Goal: Find contact information: Find contact information

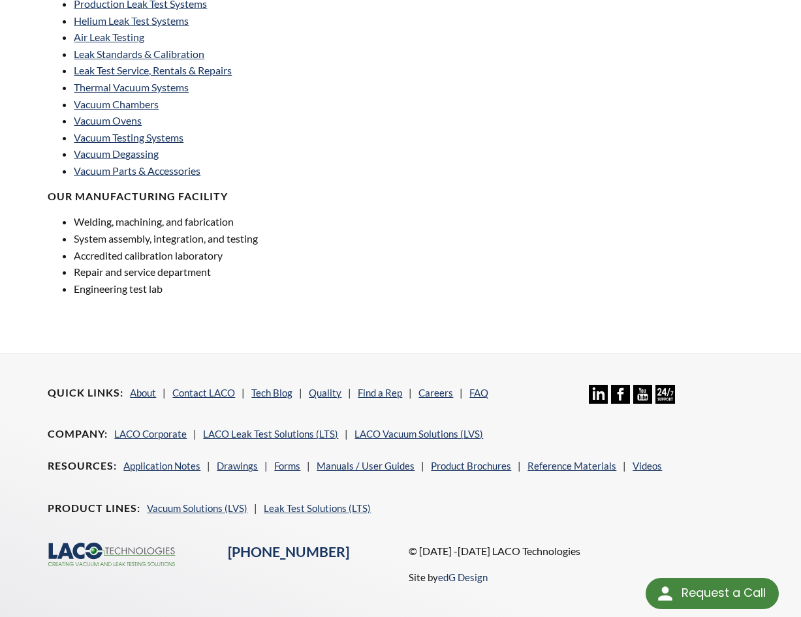
scroll to position [908, 0]
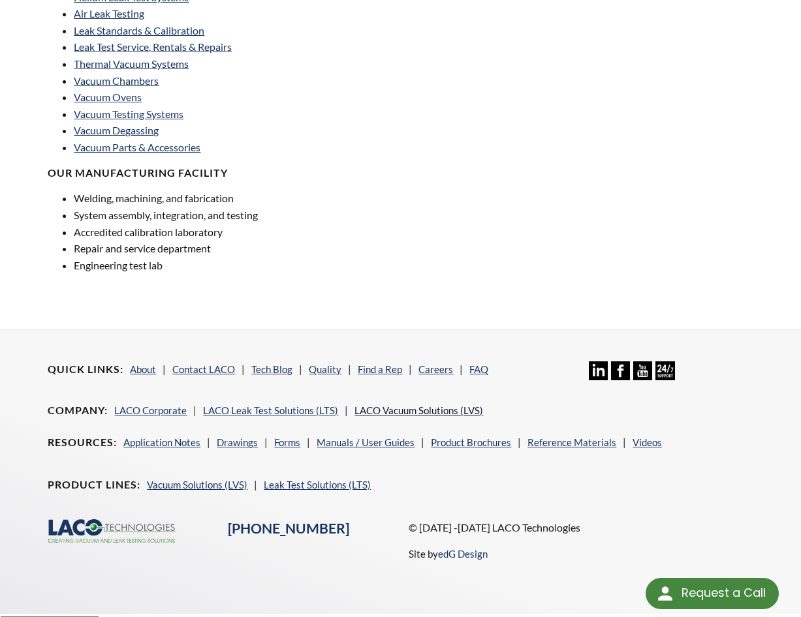
click at [407, 405] on link "LACO Vacuum Solutions (LVS)" at bounding box center [418, 411] width 129 height 12
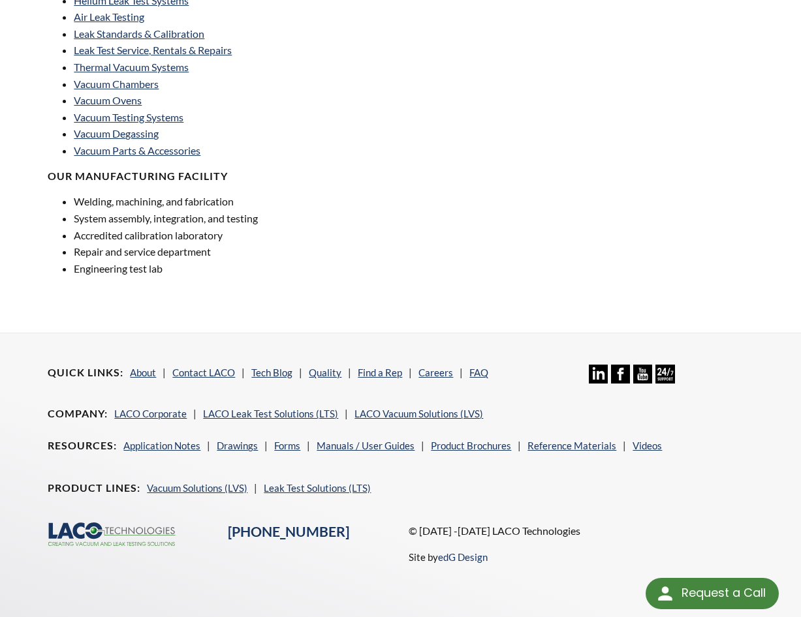
scroll to position [891, 0]
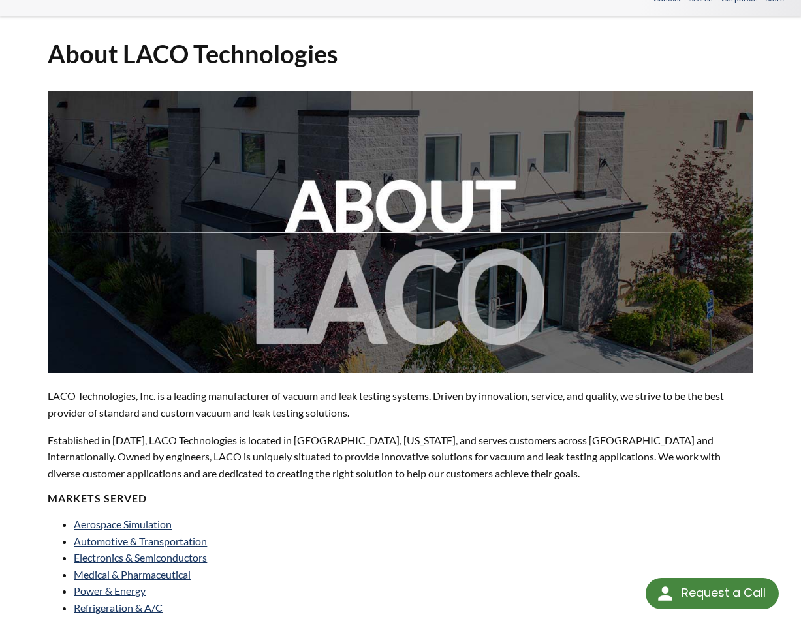
scroll to position [0, 0]
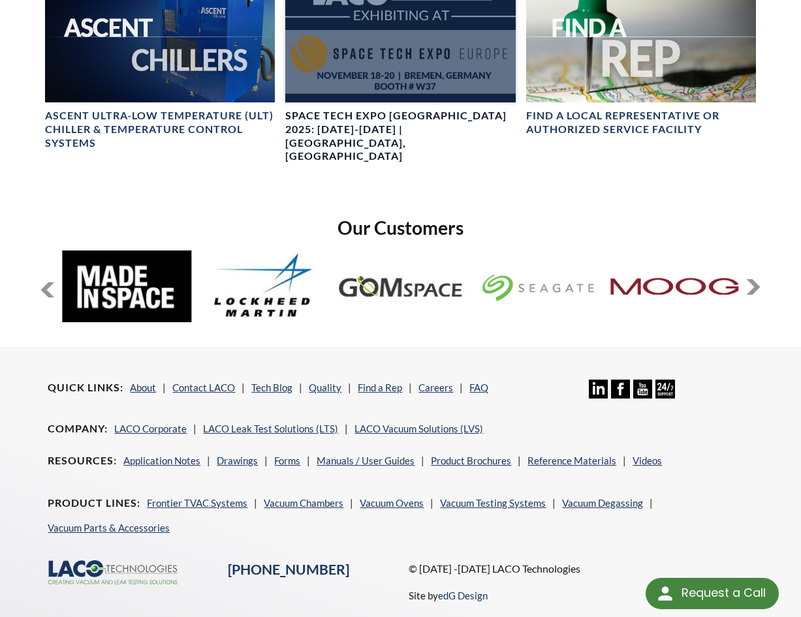
scroll to position [801, 0]
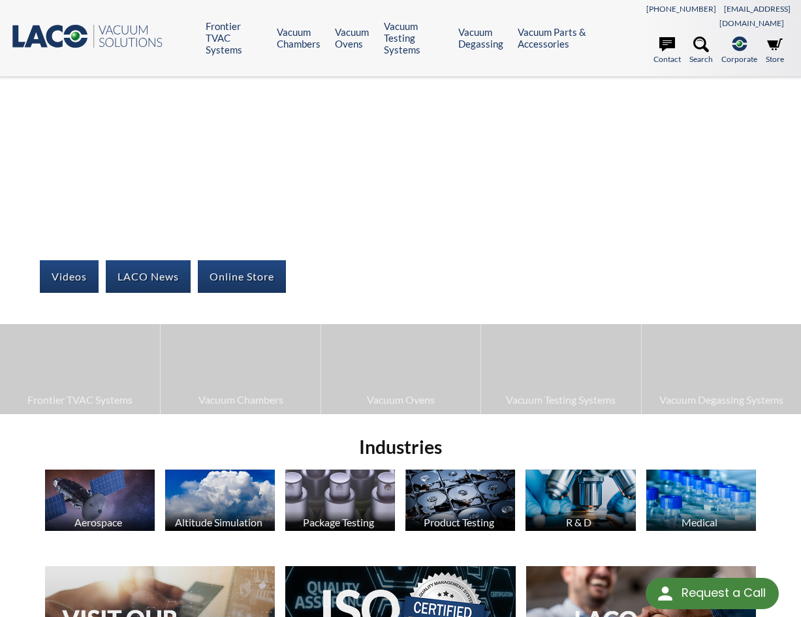
scroll to position [0, 0]
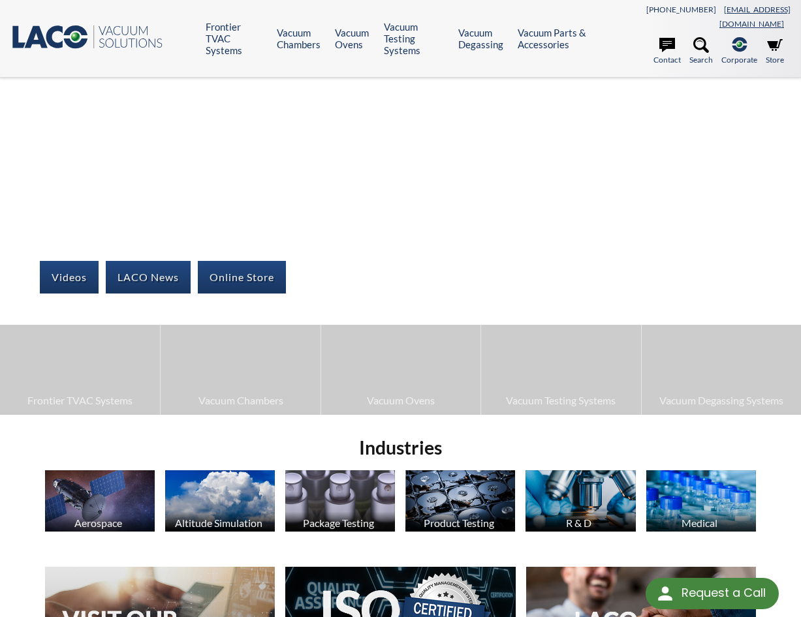
click at [754, 8] on link "[EMAIL_ADDRESS][DOMAIN_NAME]" at bounding box center [754, 17] width 71 height 24
click at [752, 10] on link "[EMAIL_ADDRESS][DOMAIN_NAME]" at bounding box center [754, 17] width 71 height 24
click at [463, 131] on div "Videos LACO News Online Store Frontier TVAC Systems Vacuum [PERSON_NAME] Vacuum…" at bounding box center [400, 246] width 801 height 337
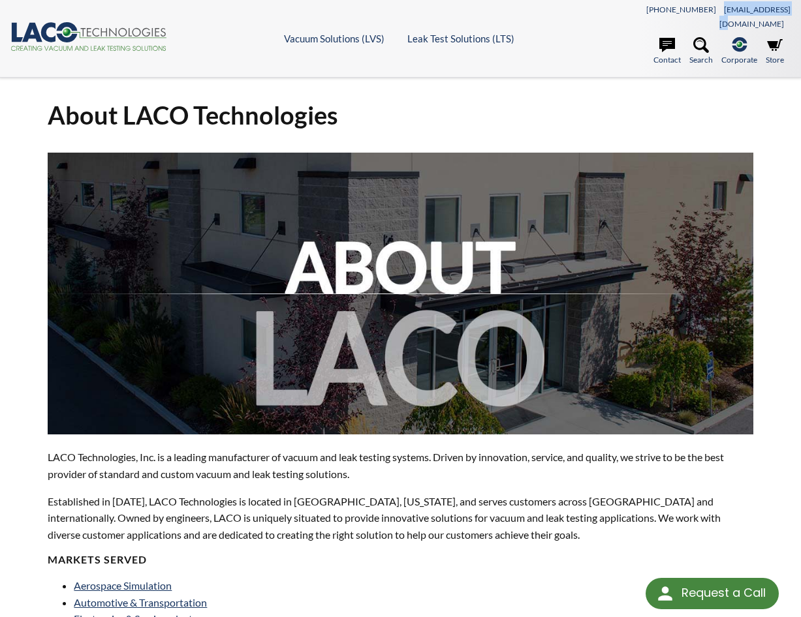
drag, startPoint x: 786, startPoint y: 8, endPoint x: 717, endPoint y: 11, distance: 68.6
click at [717, 11] on div "801-486-1004 info@lacotech.com" at bounding box center [692, 15] width 195 height 29
copy link "[EMAIL_ADDRESS][DOMAIN_NAME]"
